Goal: Check status: Check status

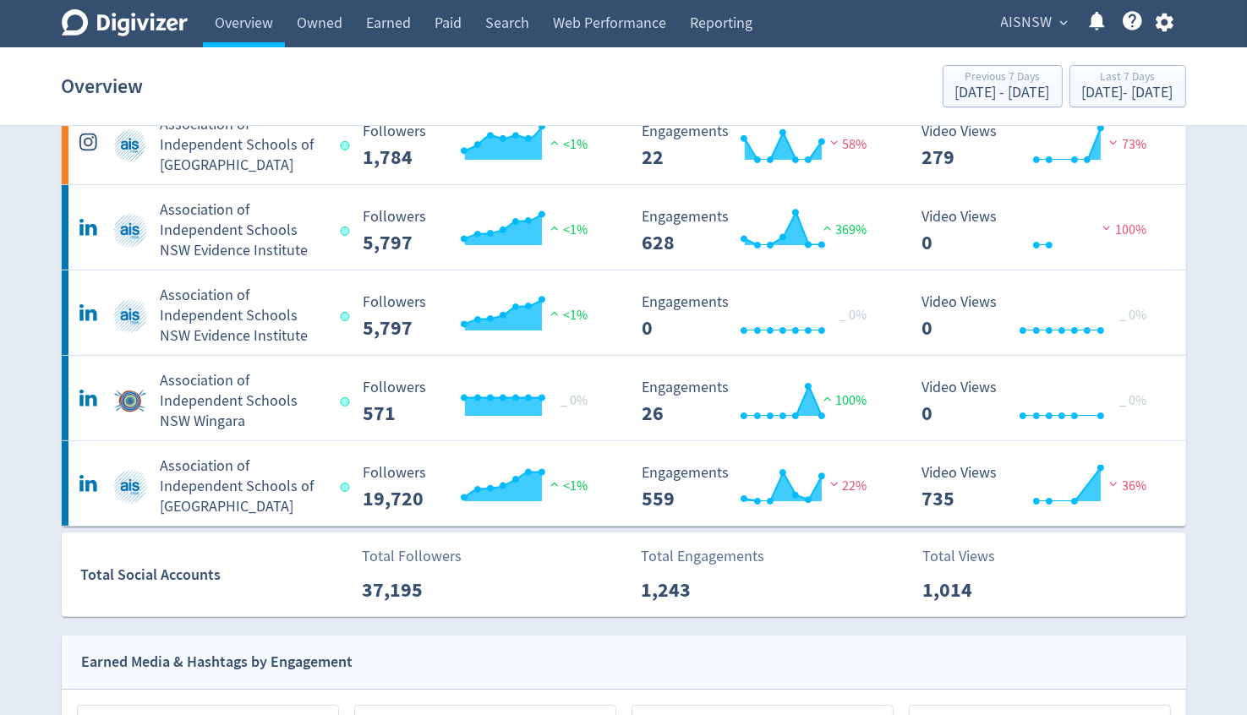
scroll to position [169, 0]
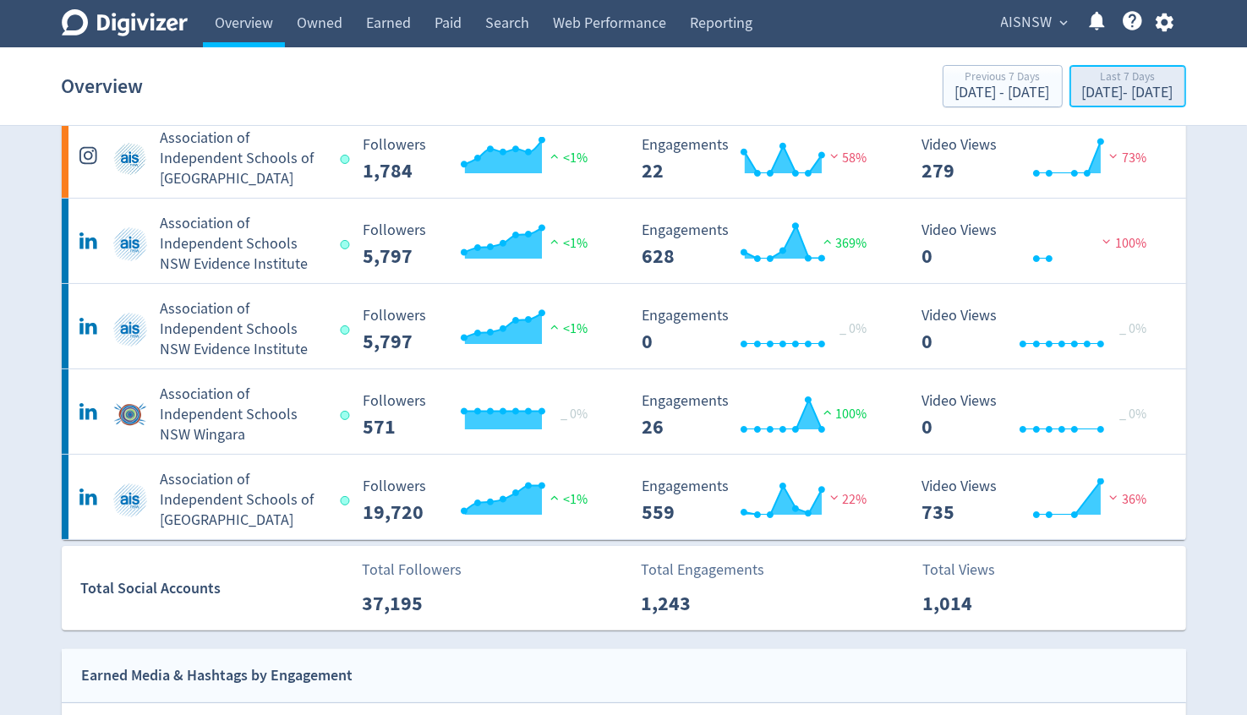
click at [1082, 99] on div "[DATE] - [DATE]" at bounding box center [1127, 92] width 91 height 15
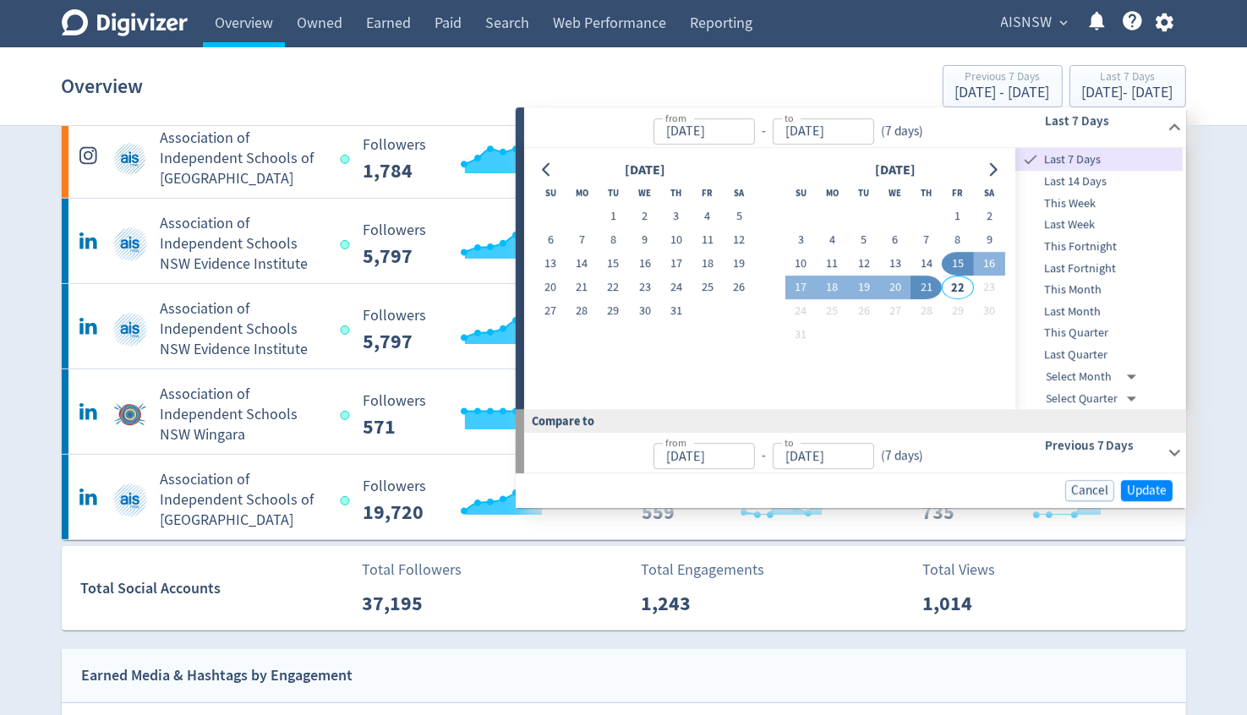
click at [1083, 291] on span "This Month" at bounding box center [1099, 290] width 167 height 19
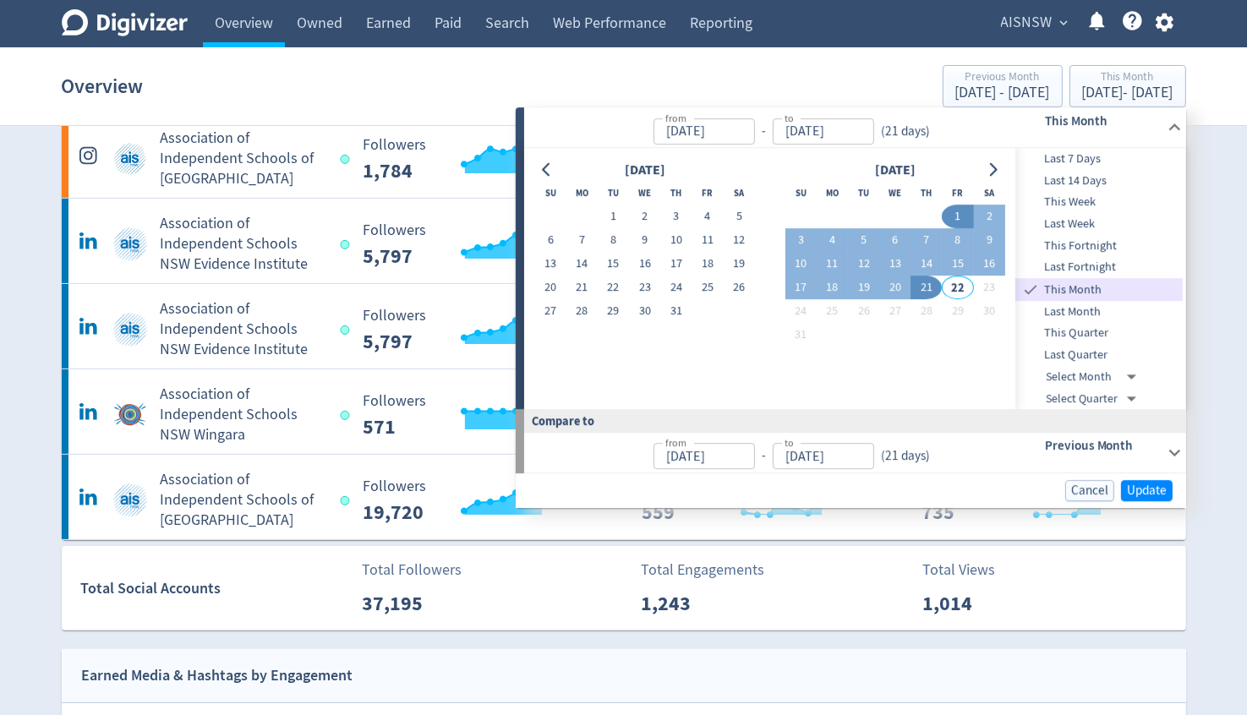
type input "[DATE]"
click at [1154, 497] on span "Update" at bounding box center [1147, 491] width 40 height 13
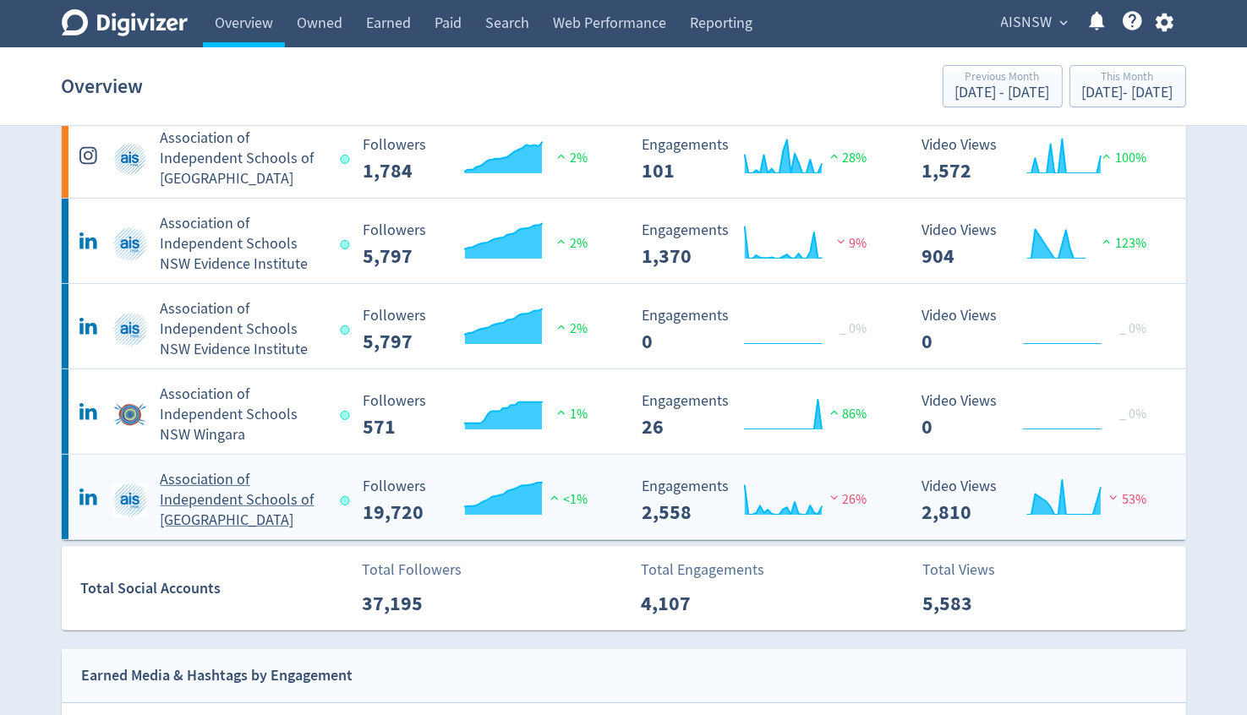
click at [207, 507] on h5 "Association of Independent Schools of [GEOGRAPHIC_DATA]" at bounding box center [243, 500] width 165 height 61
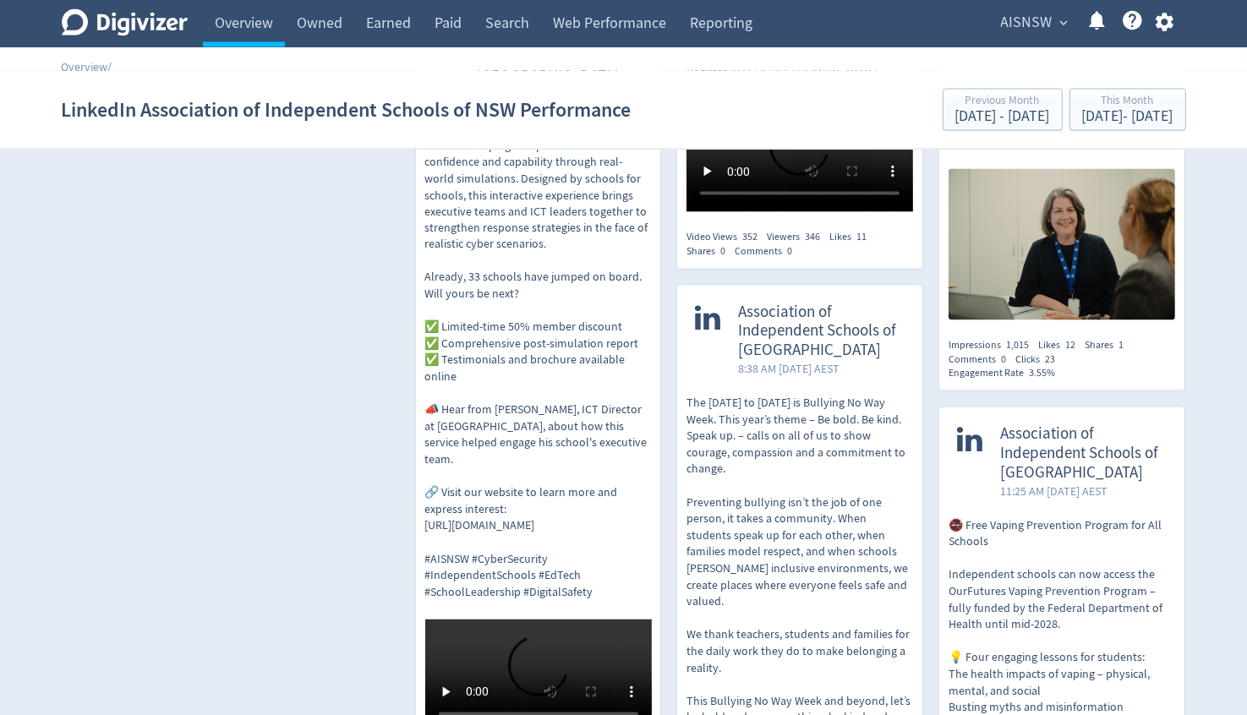
scroll to position [2960, 0]
